Goal: Information Seeking & Learning: Learn about a topic

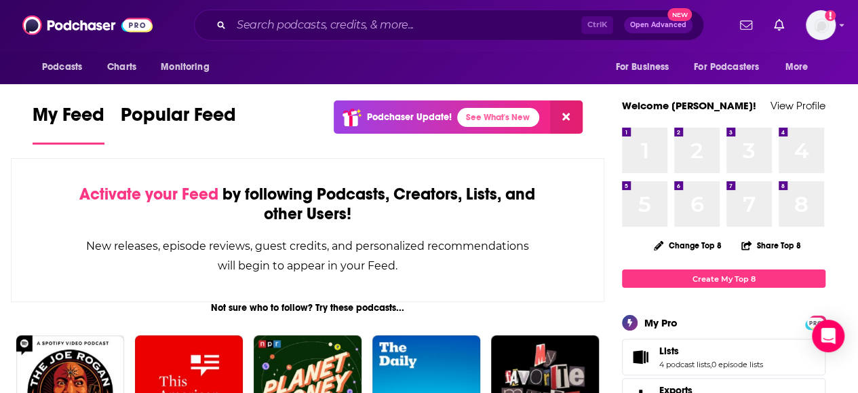
click at [481, 36] on div "Ctrl K Open Advanced New" at bounding box center [449, 25] width 510 height 31
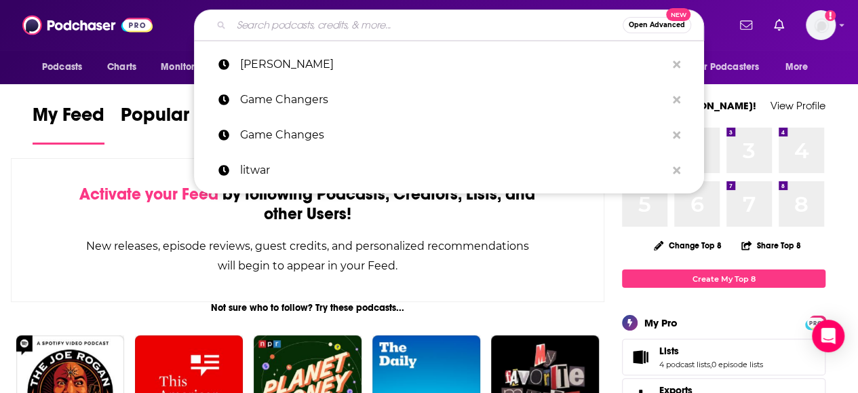
click at [481, 31] on input "Search podcasts, credits, & more..." at bounding box center [427, 25] width 392 height 22
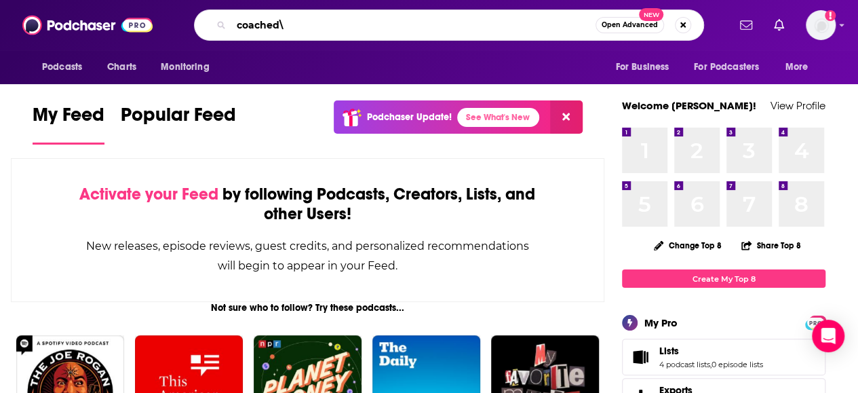
type input "coached\"
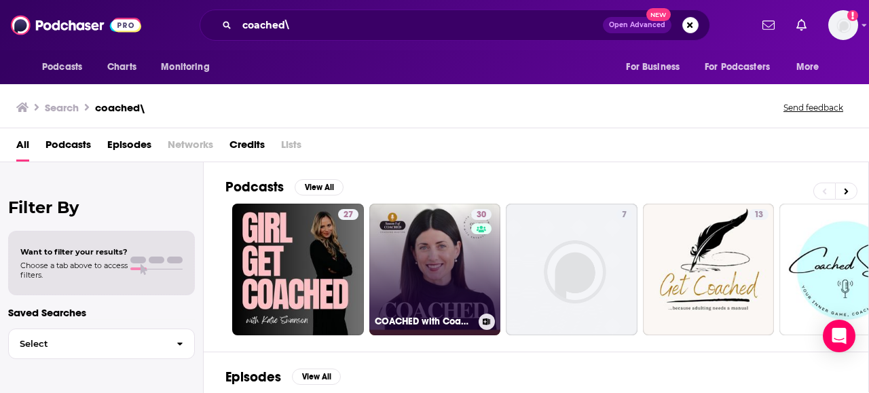
click at [405, 252] on link "30 COACHED with Coach [PERSON_NAME]" at bounding box center [435, 270] width 132 height 132
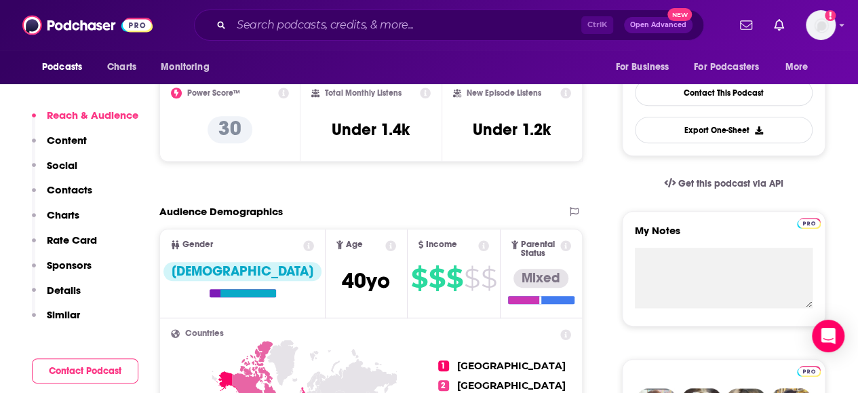
scroll to position [611, 0]
